Goal: Task Accomplishment & Management: Use online tool/utility

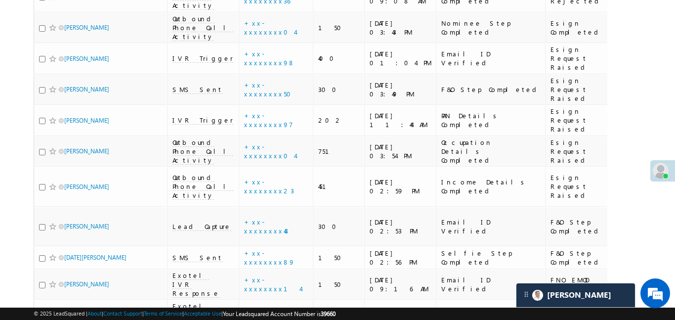
scroll to position [3324, 0]
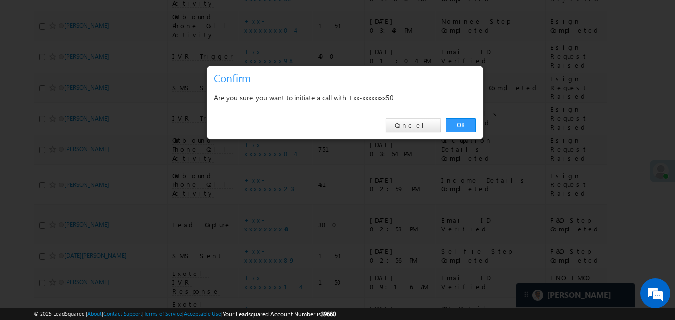
drag, startPoint x: 460, startPoint y: 125, endPoint x: 83, endPoint y: 124, distance: 376.6
click at [459, 125] on link "OK" at bounding box center [461, 125] width 30 height 14
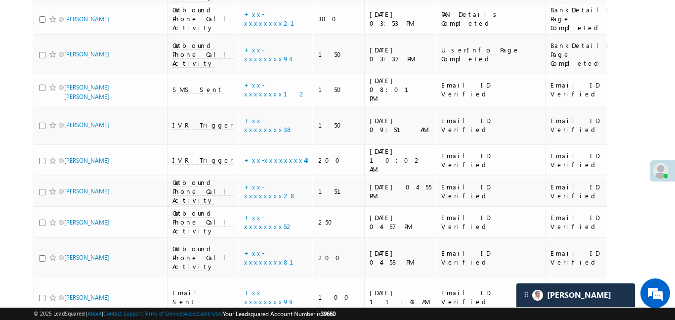
scroll to position [0, 0]
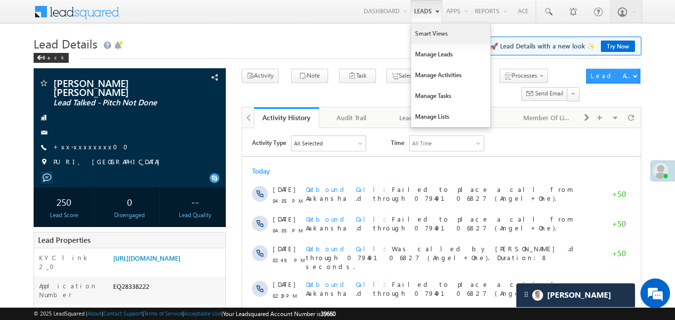
click at [430, 34] on link "Smart Views" at bounding box center [450, 33] width 79 height 21
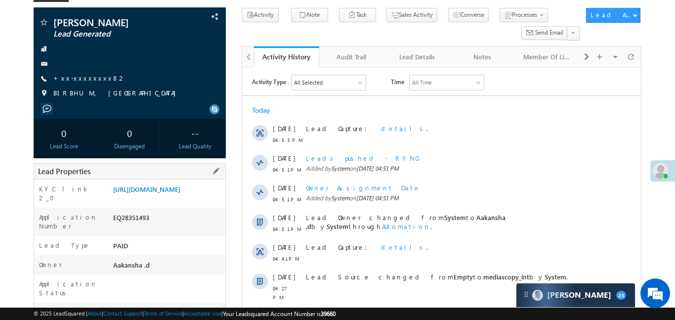
scroll to position [137, 0]
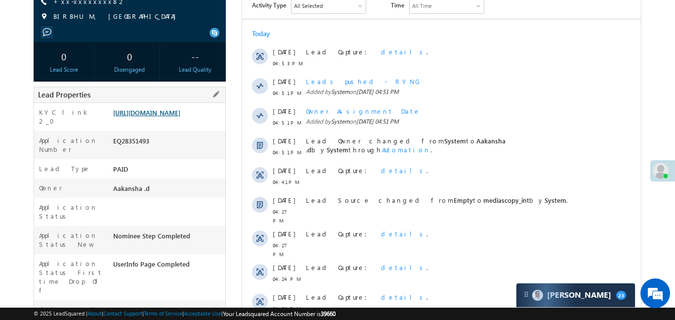
click at [180, 117] on link "https://angelbroking1-pk3em7sa.customui-test.leadsquared.com?leadId=d468b121-a7…" at bounding box center [146, 112] width 67 height 8
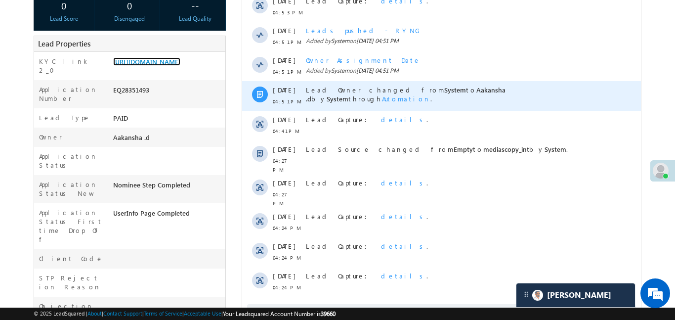
scroll to position [204, 0]
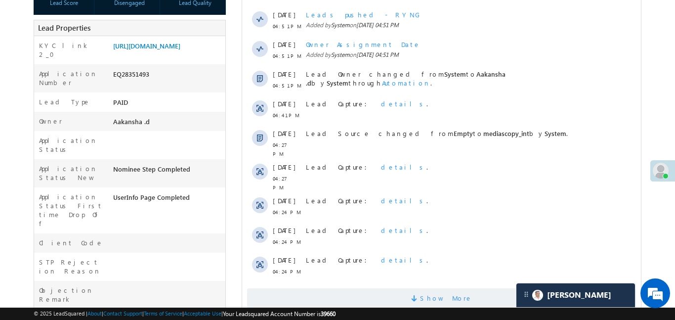
click at [397, 288] on span "Show More" at bounding box center [441, 298] width 389 height 20
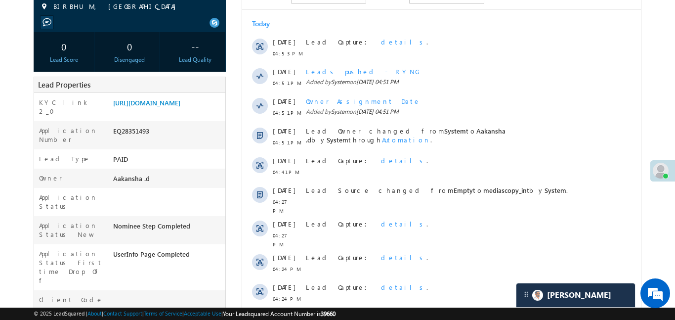
scroll to position [122, 0]
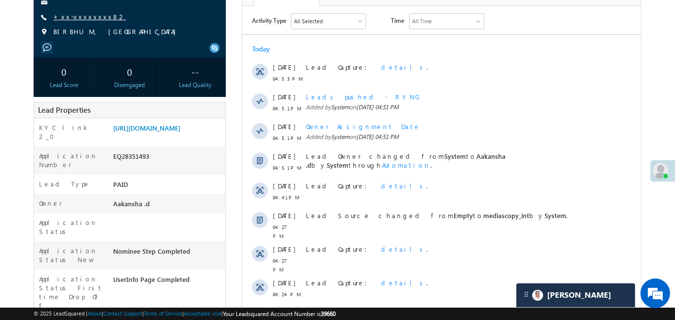
click at [85, 17] on link "+xx-xxxxxxxx82" at bounding box center [89, 16] width 73 height 8
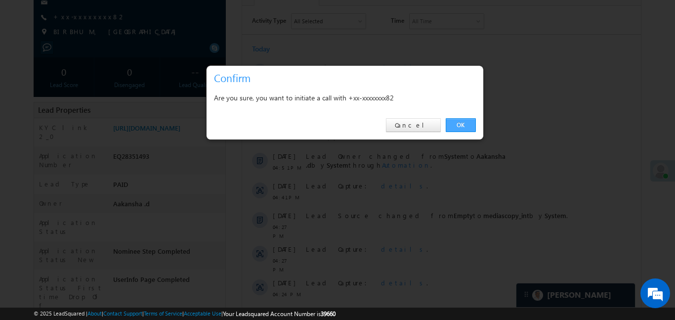
click at [469, 124] on link "OK" at bounding box center [461, 125] width 30 height 14
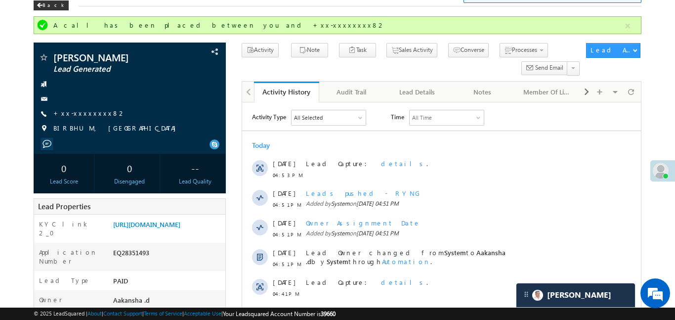
scroll to position [85, 0]
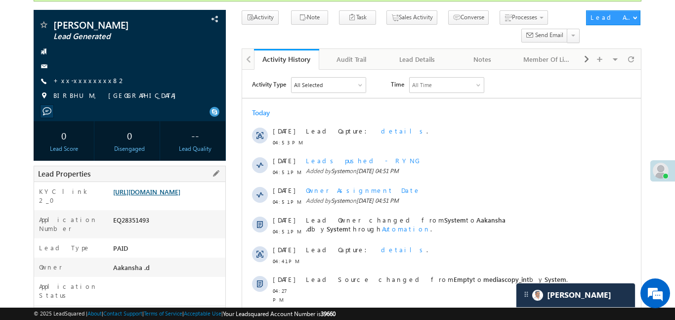
click at [177, 196] on link "https://angelbroking1-pk3em7sa.customui-test.leadsquared.com?leadId=d468b121-a7…" at bounding box center [146, 191] width 67 height 8
click at [169, 196] on link "https://angelbroking1-pk3em7sa.customui-test.leadsquared.com?leadId=d468b121-a7…" at bounding box center [146, 191] width 67 height 8
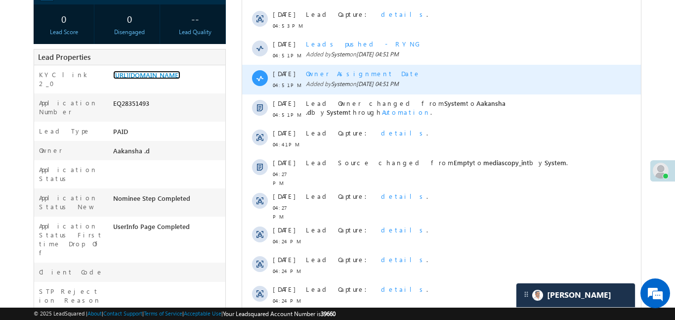
scroll to position [187, 0]
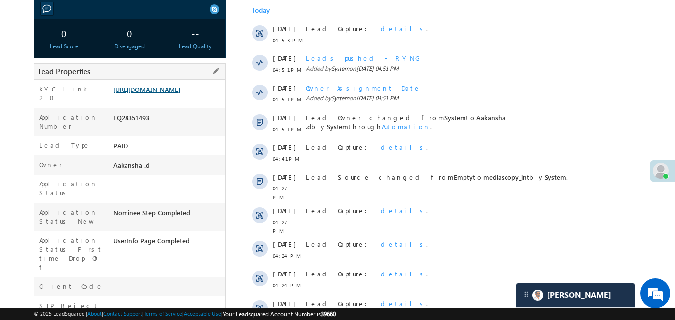
click at [162, 93] on link "https://angelbroking1-pk3em7sa.customui-test.leadsquared.com?leadId=d468b121-a7…" at bounding box center [146, 89] width 67 height 8
click at [180, 93] on link "https://angelbroking1-pk3em7sa.customui-test.leadsquared.com?leadId=d468b121-a7…" at bounding box center [146, 89] width 67 height 8
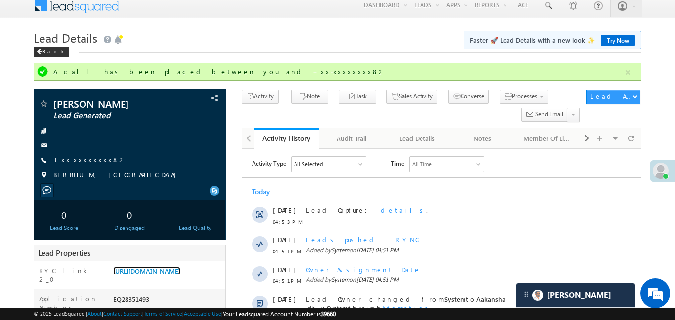
scroll to position [0, 0]
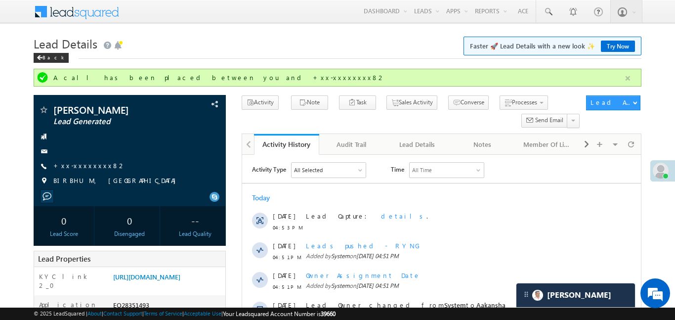
click at [626, 83] on button "button" at bounding box center [628, 78] width 12 height 12
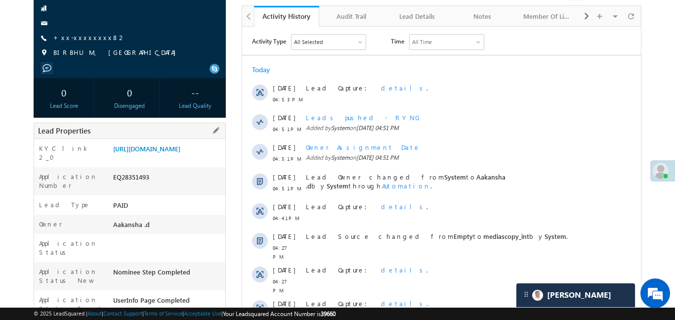
scroll to position [118, 0]
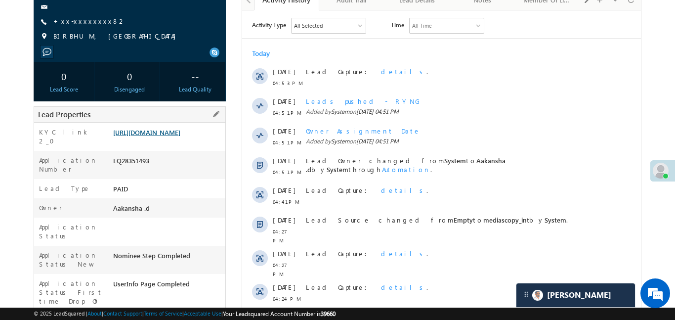
click at [169, 136] on link "https://angelbroking1-pk3em7sa.customui-test.leadsquared.com?leadId=d468b121-a7…" at bounding box center [146, 132] width 67 height 8
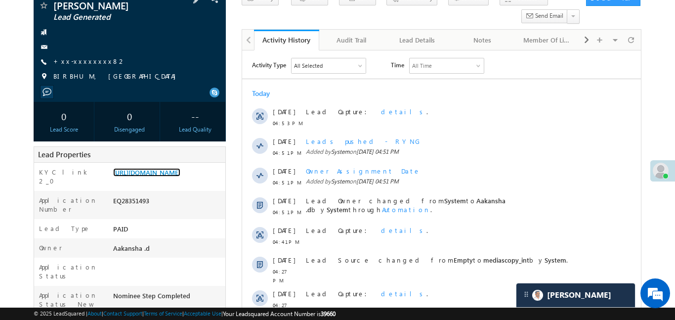
scroll to position [0, 0]
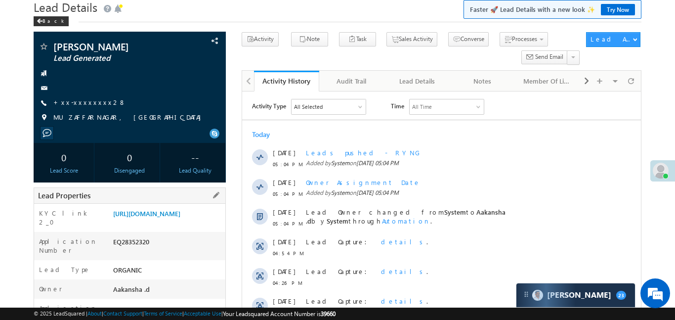
scroll to position [105, 0]
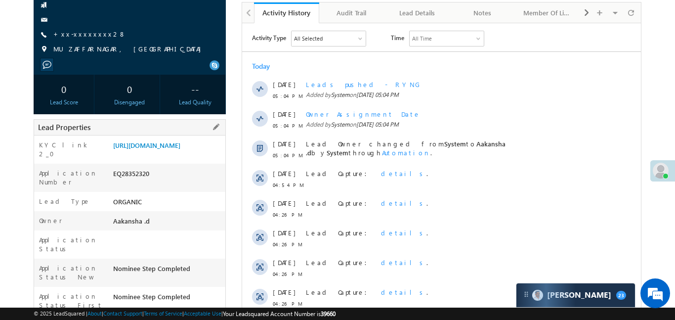
click at [175, 131] on div "Lead Properties" at bounding box center [130, 127] width 192 height 16
click at [178, 149] on link "https://angelbroking1-pk3em7sa.customui-test.leadsquared.com?leadId=935c59ba-ee…" at bounding box center [146, 145] width 67 height 8
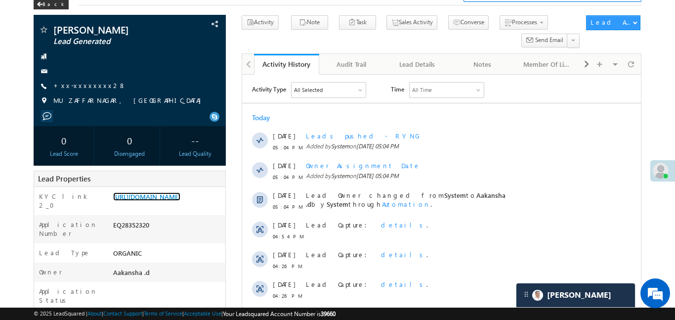
scroll to position [0, 0]
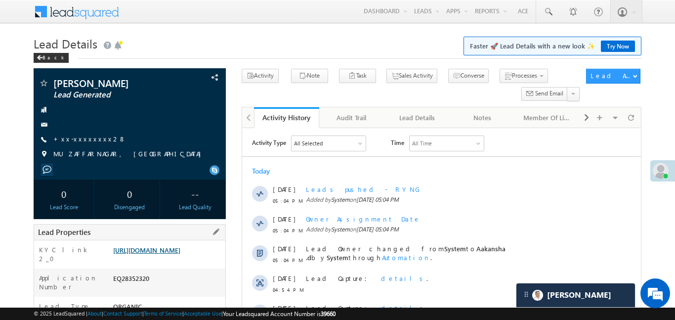
click at [180, 254] on link "https://angelbroking1-pk3em7sa.customui-test.leadsquared.com?leadId=935c59ba-ee…" at bounding box center [146, 250] width 67 height 8
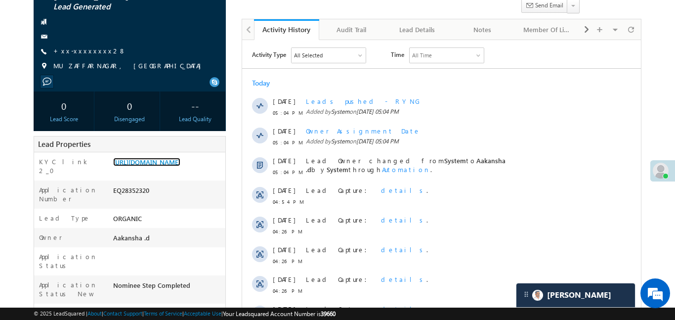
scroll to position [87, 0]
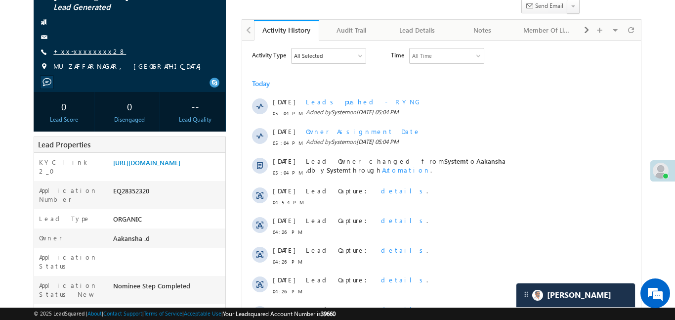
click at [85, 52] on link "+xx-xxxxxxxx28" at bounding box center [89, 51] width 73 height 8
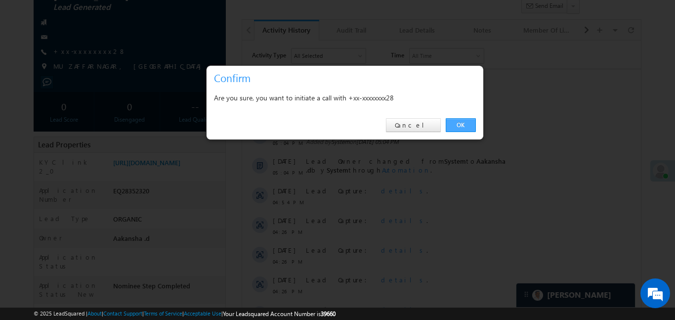
click at [461, 121] on link "OK" at bounding box center [461, 125] width 30 height 14
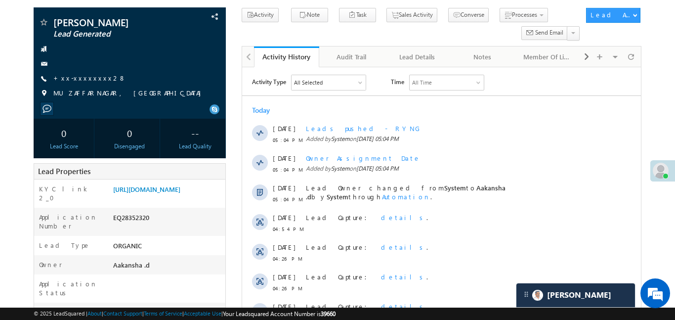
scroll to position [114, 0]
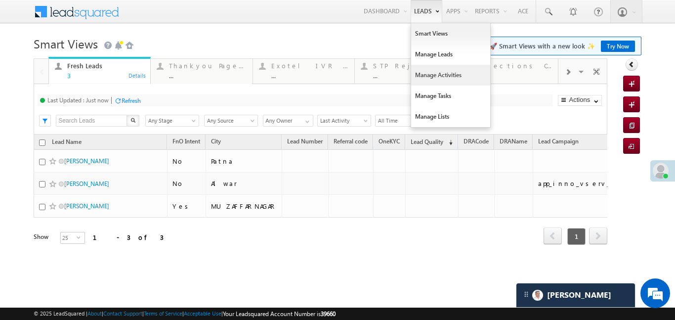
click at [443, 75] on link "Manage Activities" at bounding box center [450, 75] width 79 height 21
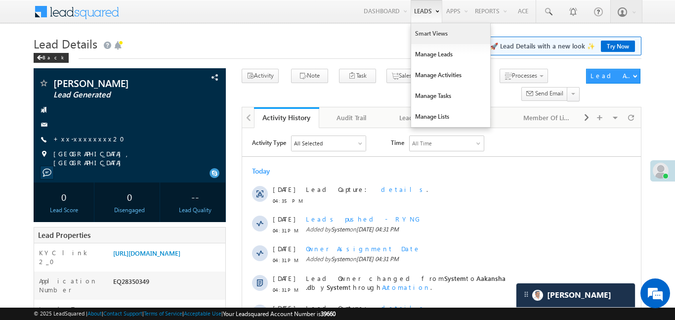
click at [435, 35] on link "Smart Views" at bounding box center [450, 33] width 79 height 21
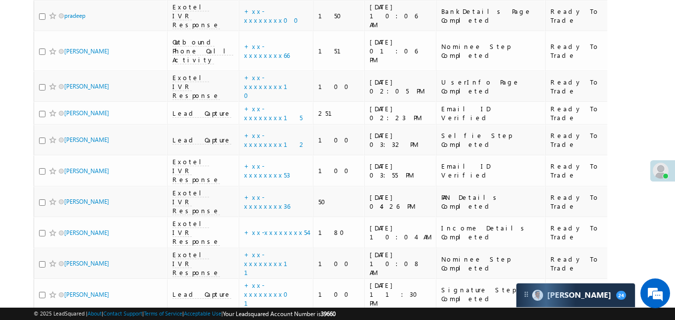
click at [278, 157] on link "details" at bounding box center [286, 157] width 17 height 7
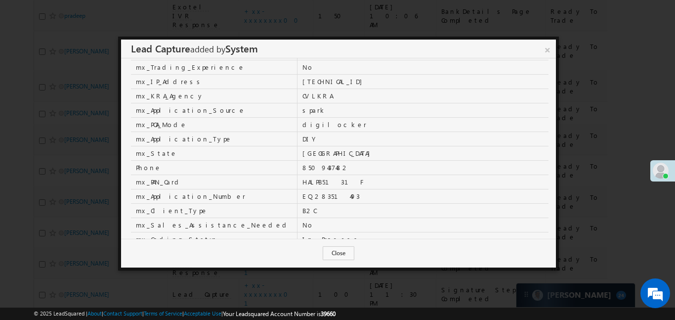
scroll to position [297, 0]
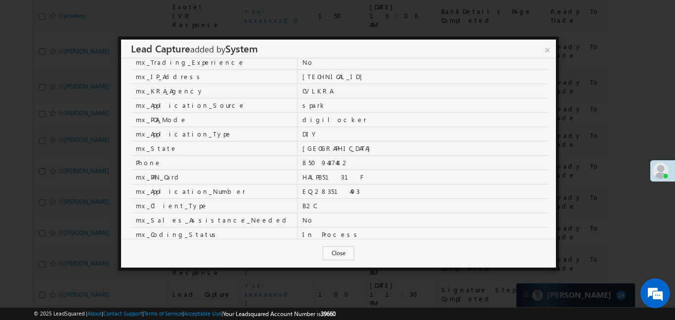
click at [546, 46] on link "×" at bounding box center [547, 48] width 17 height 17
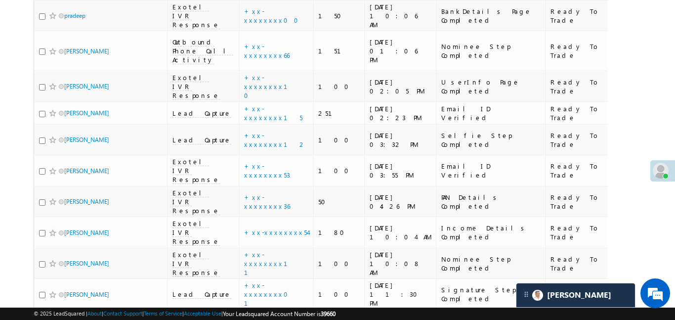
scroll to position [3796, 0]
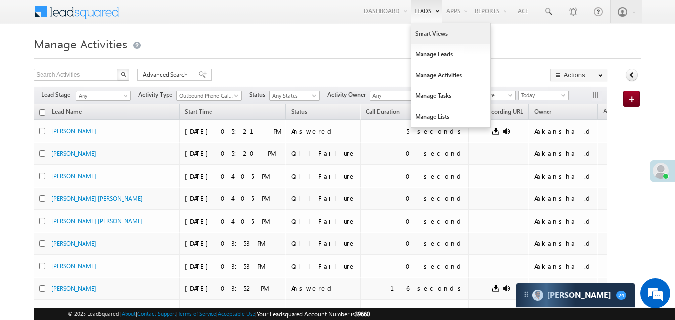
click at [439, 41] on link "Smart Views" at bounding box center [450, 33] width 79 height 21
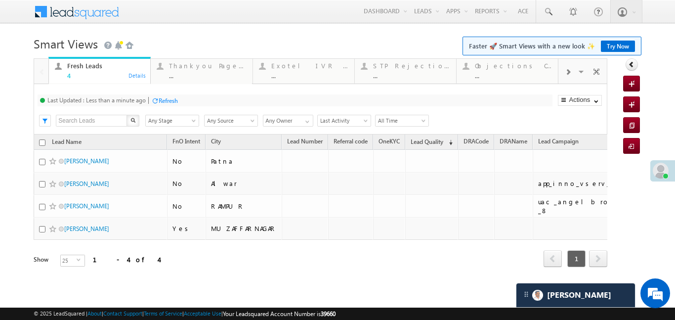
click at [560, 72] on div at bounding box center [567, 71] width 19 height 22
click at [519, 76] on div "..." at bounding box center [513, 75] width 77 height 7
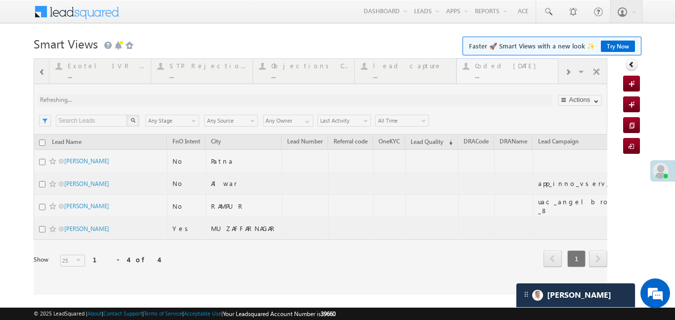
click at [519, 76] on div at bounding box center [321, 176] width 574 height 236
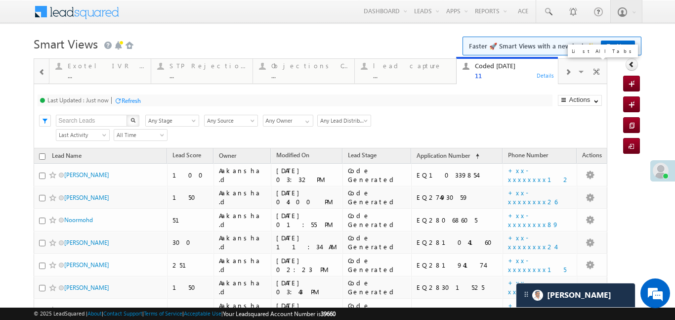
click at [577, 72] on span at bounding box center [582, 73] width 10 height 21
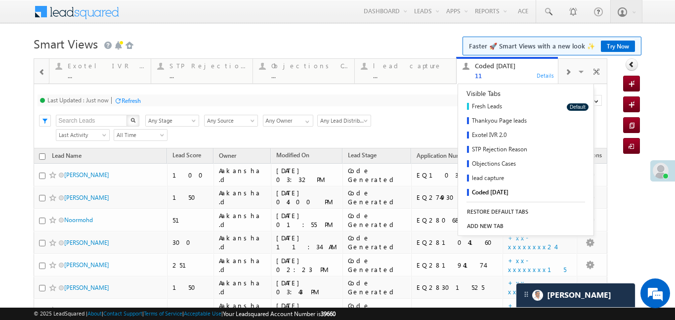
click at [329, 44] on h1 "Smart Views Getting Started Faster 🚀 Smart Views with a new look ✨ Try Now" at bounding box center [337, 42] width 607 height 19
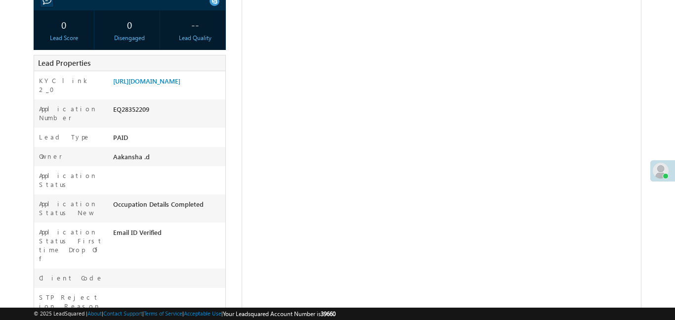
scroll to position [172, 0]
click at [173, 85] on link "[URL][DOMAIN_NAME]" at bounding box center [146, 81] width 67 height 8
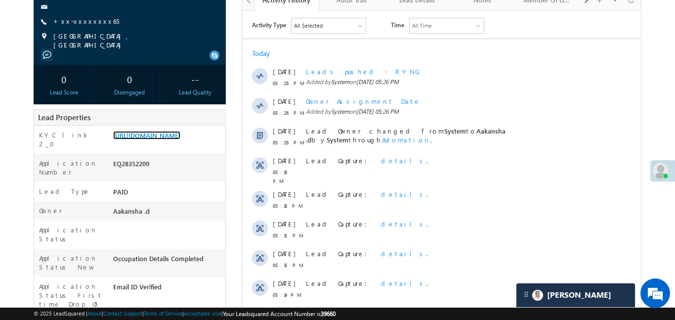
scroll to position [112, 0]
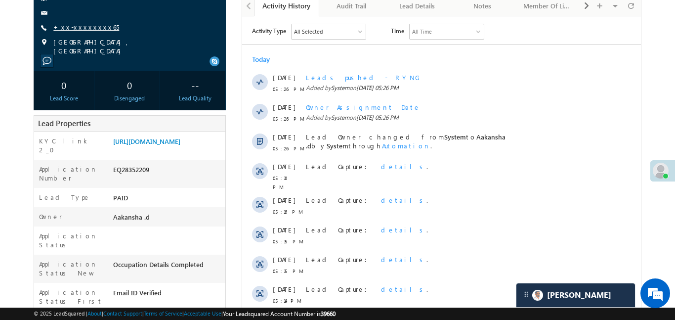
click at [84, 29] on link "+xx-xxxxxxxx65" at bounding box center [86, 27] width 66 height 8
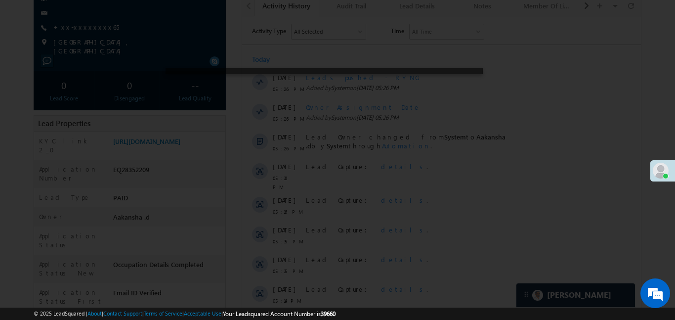
click at [461, 118] on div at bounding box center [337, 160] width 675 height 320
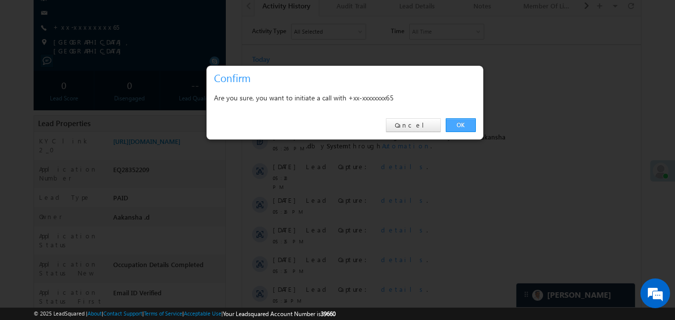
click at [467, 121] on link "OK" at bounding box center [461, 125] width 30 height 14
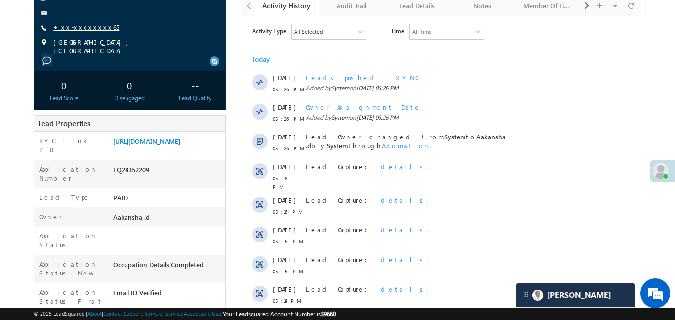
click at [87, 29] on link "+xx-xxxxxxxx65" at bounding box center [86, 27] width 66 height 8
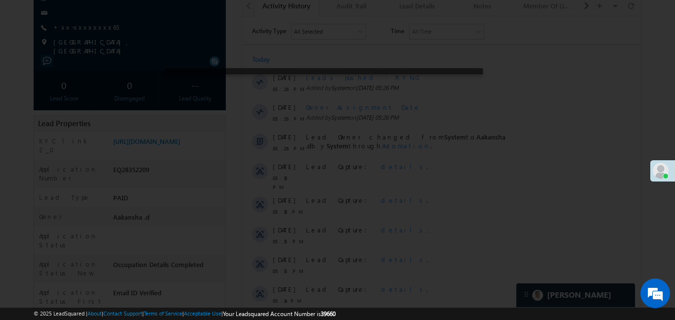
click at [461, 121] on div at bounding box center [337, 160] width 675 height 320
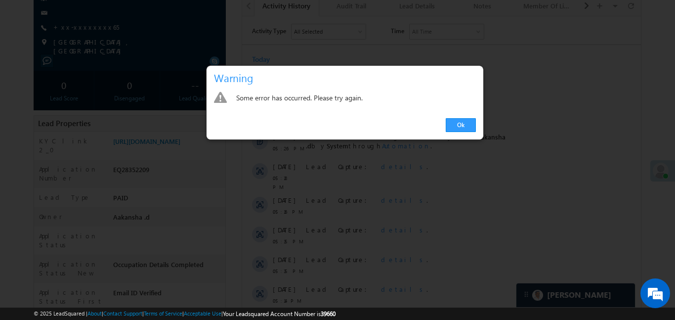
click at [444, 112] on div "Ok" at bounding box center [345, 125] width 277 height 28
click at [457, 127] on link "Ok" at bounding box center [461, 125] width 30 height 14
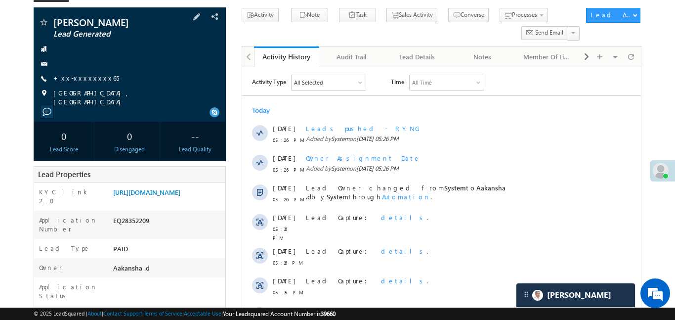
scroll to position [59, 0]
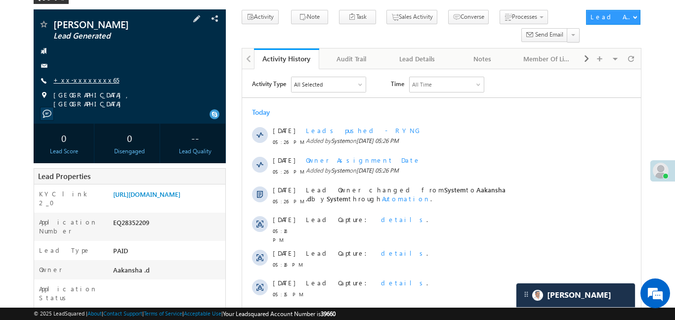
click at [86, 77] on link "+xx-xxxxxxxx65" at bounding box center [86, 80] width 66 height 8
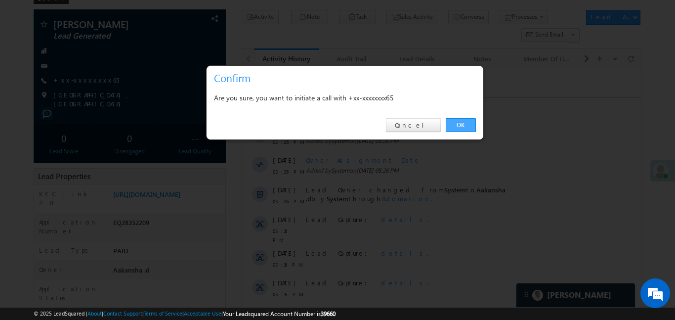
click at [459, 124] on link "OK" at bounding box center [461, 125] width 30 height 14
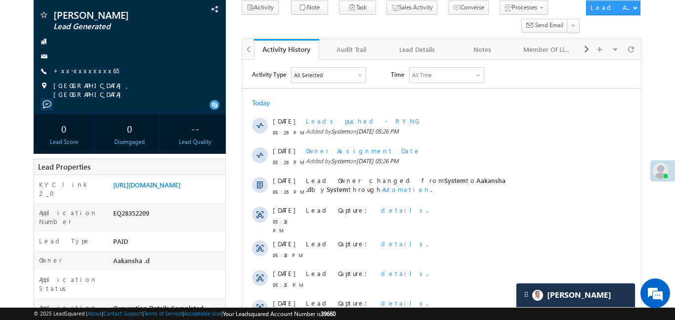
scroll to position [99, 0]
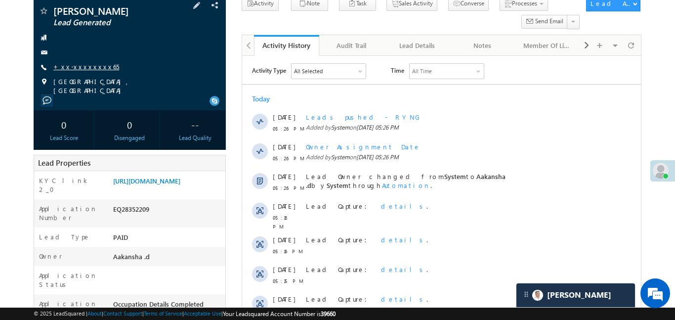
click at [78, 63] on link "+xx-xxxxxxxx65" at bounding box center [86, 66] width 66 height 8
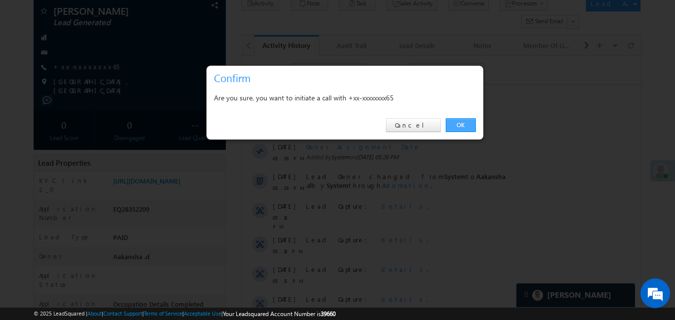
click at [453, 122] on link "OK" at bounding box center [461, 125] width 30 height 14
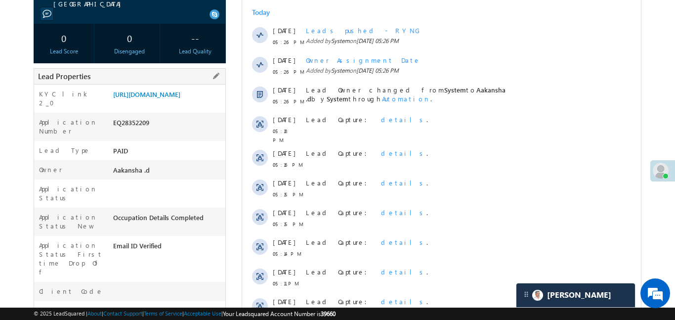
scroll to position [189, 0]
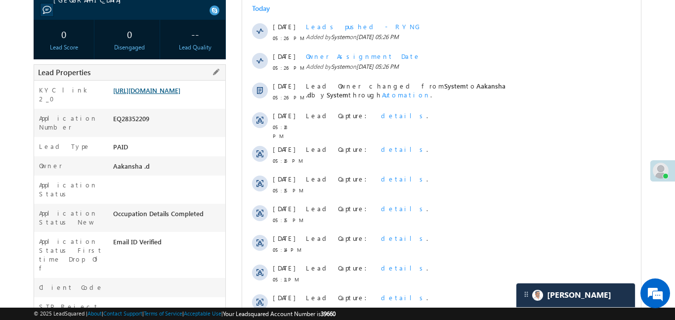
click at [178, 94] on link "https://angelbroking1-pk3em7sa.customui-test.leadsquared.com?leadId=2bab81ec-3a…" at bounding box center [146, 90] width 67 height 8
click at [176, 94] on link "https://angelbroking1-pk3em7sa.customui-test.leadsquared.com?leadId=2bab81ec-3a…" at bounding box center [146, 90] width 67 height 8
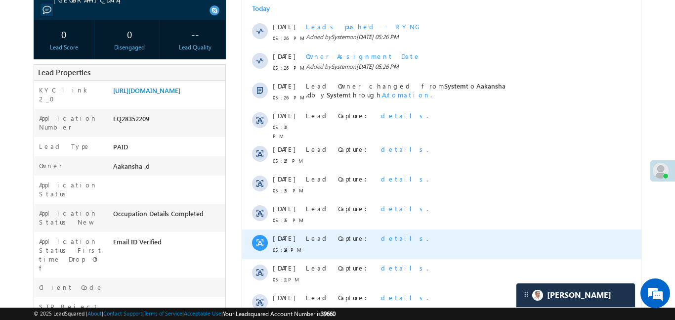
click at [423, 259] on div "Lead Capture: details ." at bounding box center [451, 274] width 292 height 30
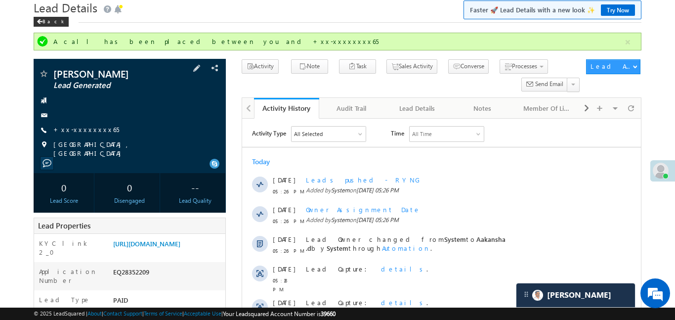
scroll to position [0, 0]
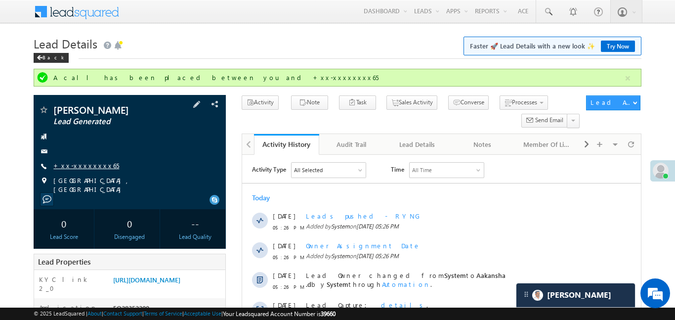
click at [85, 164] on link "+xx-xxxxxxxx65" at bounding box center [86, 165] width 66 height 8
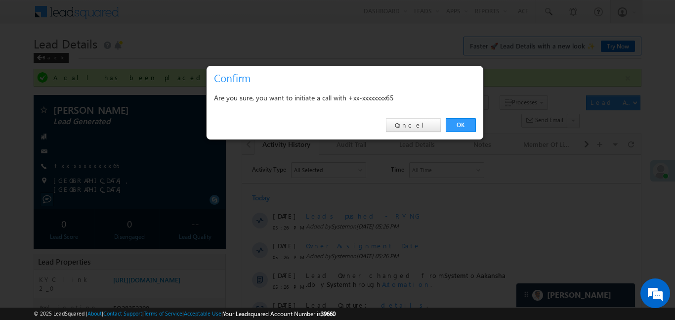
click at [461, 135] on div "OK Cancel" at bounding box center [345, 125] width 277 height 28
click at [461, 128] on link "OK" at bounding box center [461, 125] width 30 height 14
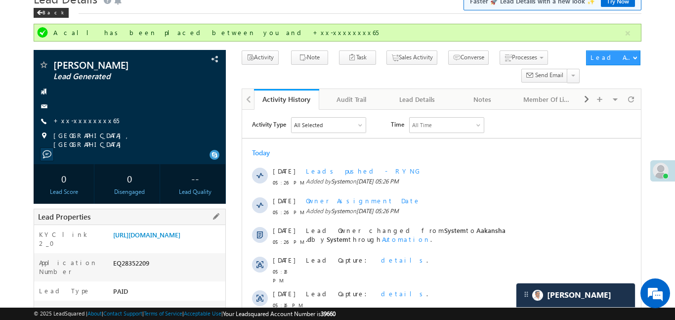
scroll to position [47, 0]
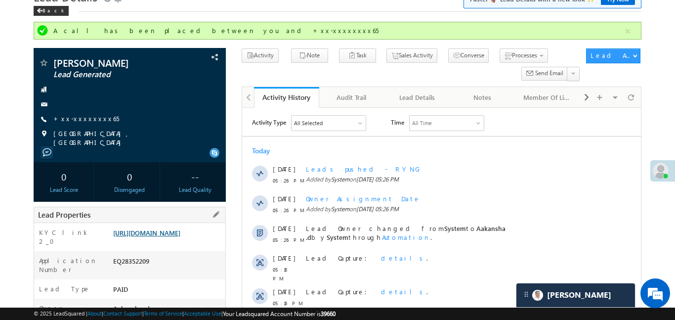
click at [177, 237] on link "https://angelbroking1-pk3em7sa.customui-test.leadsquared.com?leadId=2bab81ec-3a…" at bounding box center [146, 232] width 67 height 8
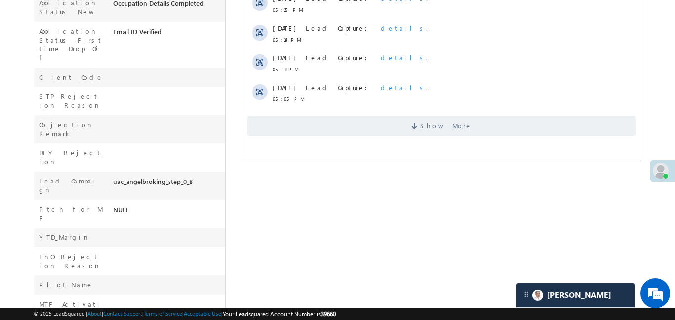
scroll to position [402, 0]
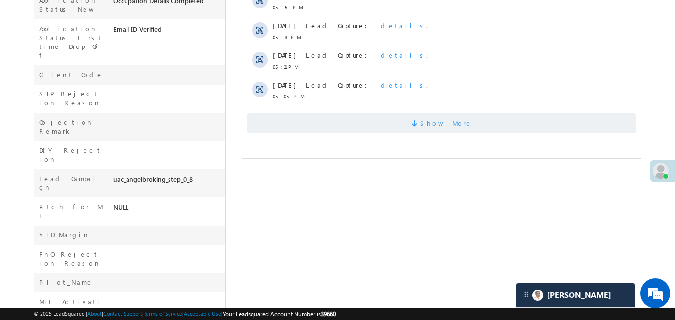
click at [368, 127] on span "Show More" at bounding box center [441, 123] width 389 height 20
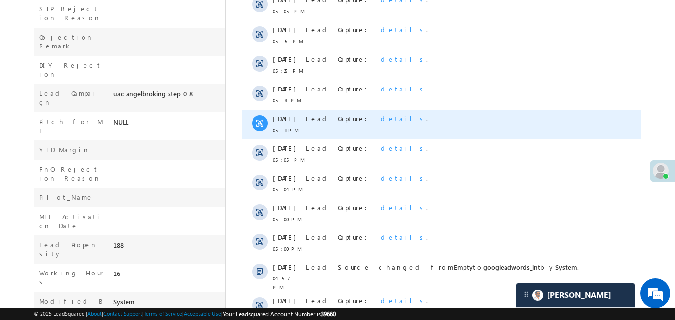
scroll to position [549, 0]
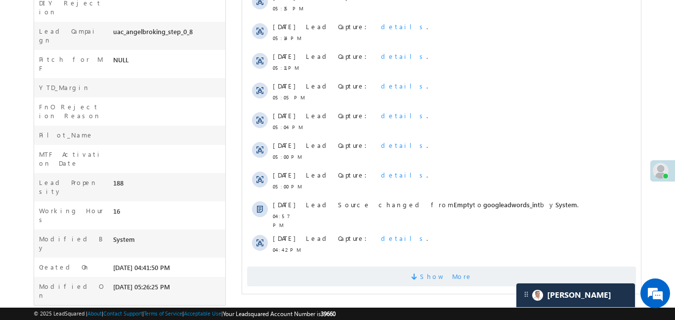
click at [400, 274] on span "Show More" at bounding box center [441, 276] width 389 height 20
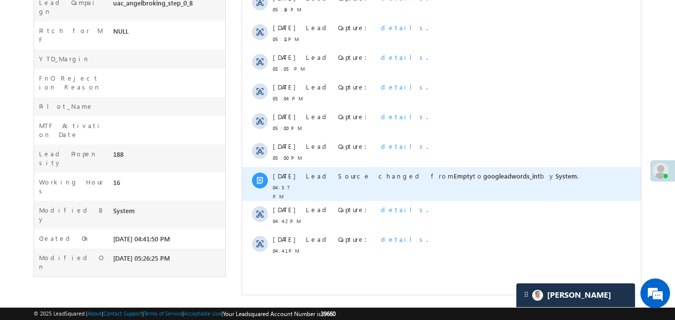
scroll to position [579, 0]
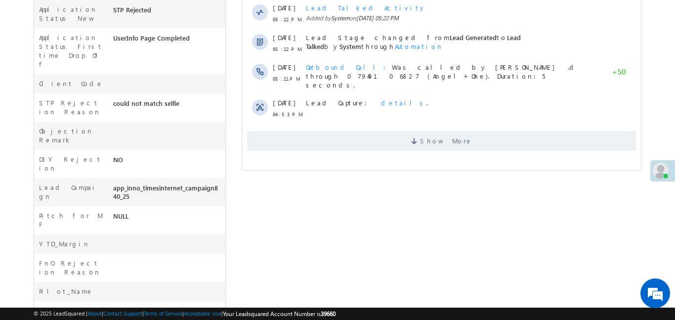
scroll to position [104, 0]
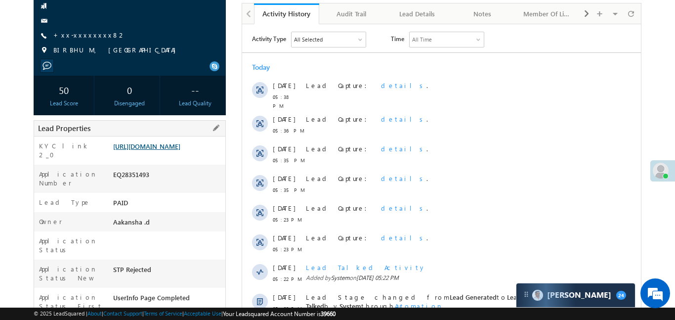
click at [180, 150] on link "[URL][DOMAIN_NAME]" at bounding box center [146, 146] width 67 height 8
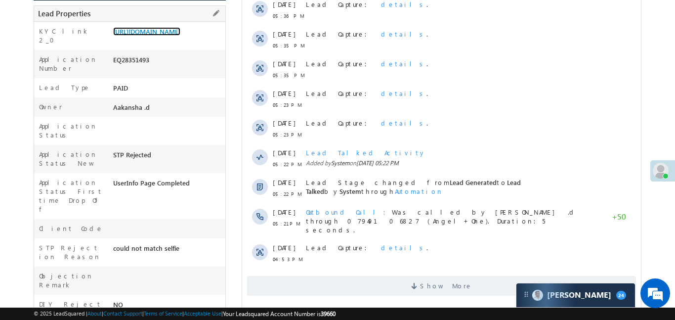
scroll to position [0, 0]
click at [157, 36] on link "https://angelbroking1-pk3em7sa.customui-test.leadsquared.com?leadId=d468b121-a7…" at bounding box center [146, 31] width 67 height 8
click at [180, 36] on link "https://angelbroking1-pk3em7sa.customui-test.leadsquared.com?leadId=d468b121-a7…" at bounding box center [146, 31] width 67 height 8
click at [172, 35] on link "https://angelbroking1-pk3em7sa.customui-test.leadsquared.com?leadId=d468b121-a7…" at bounding box center [146, 31] width 67 height 8
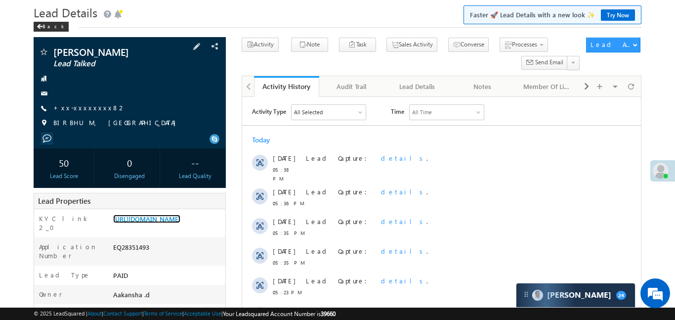
scroll to position [30, 0]
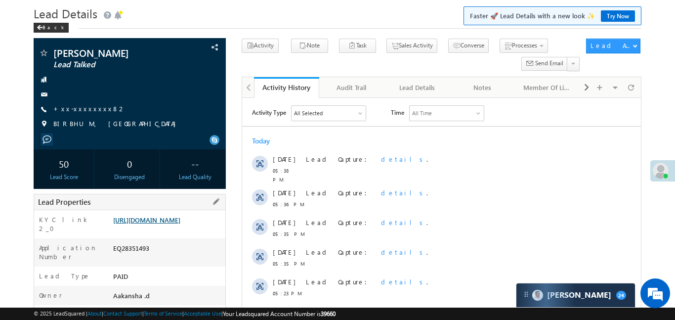
click at [176, 220] on link "https://angelbroking1-pk3em7sa.customui-test.leadsquared.com?leadId=d468b121-a7…" at bounding box center [146, 219] width 67 height 8
